Goal: Navigation & Orientation: Find specific page/section

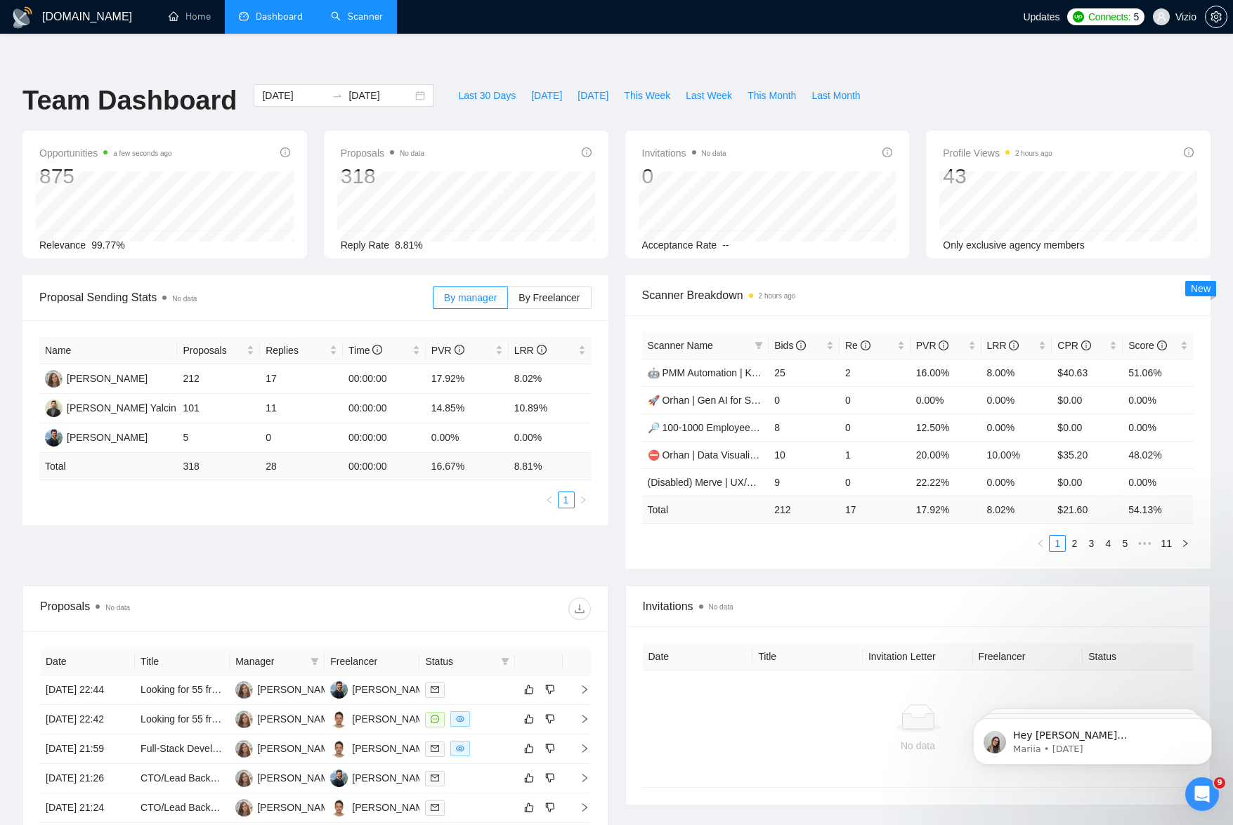
click at [368, 22] on link "Scanner" at bounding box center [357, 17] width 52 height 12
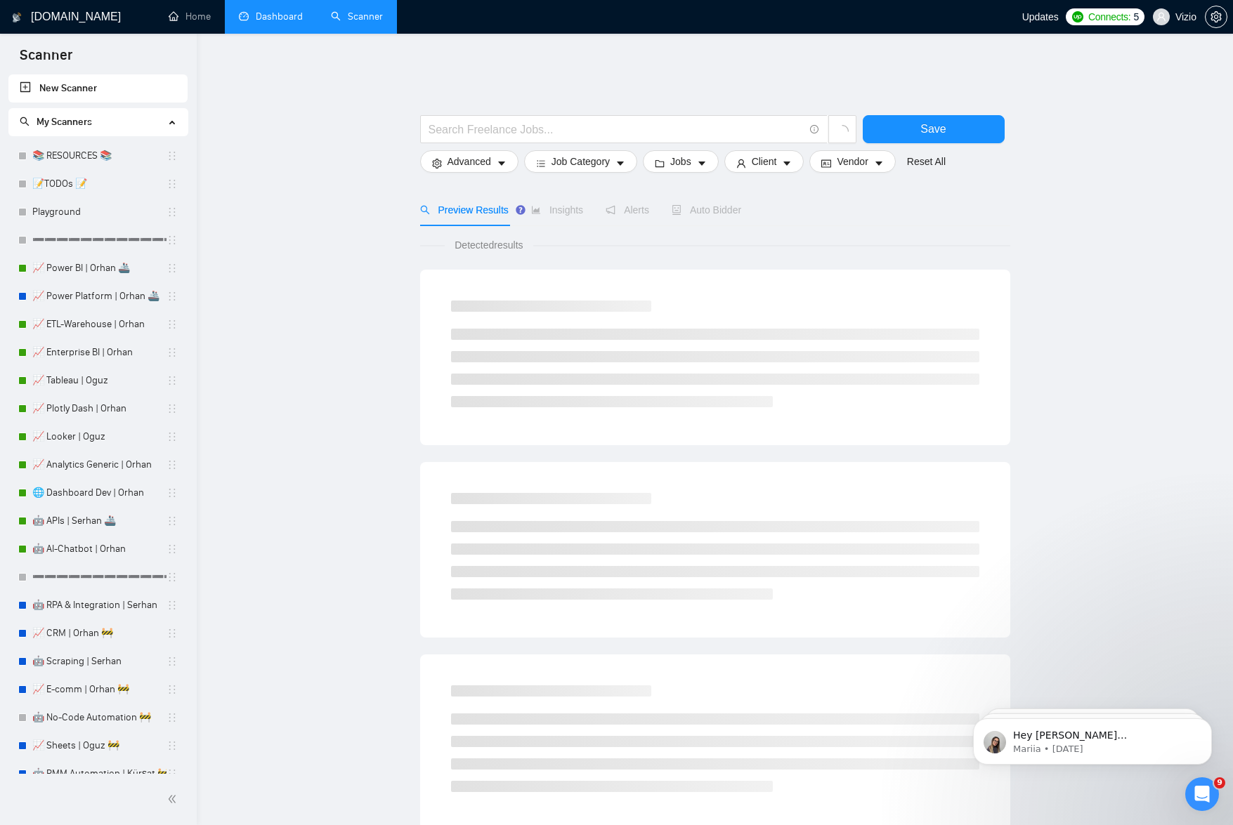
click at [261, 22] on link "Dashboard" at bounding box center [271, 17] width 64 height 12
